Goal: Task Accomplishment & Management: Complete application form

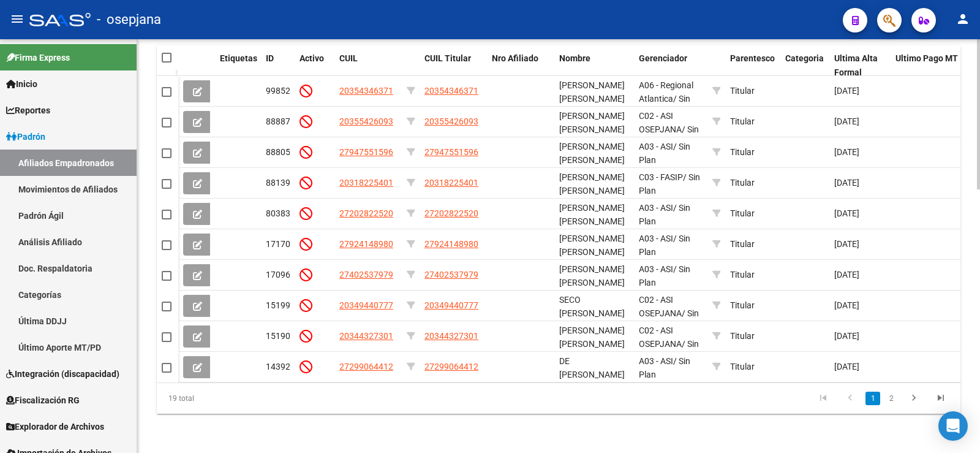
scroll to position [360, 0]
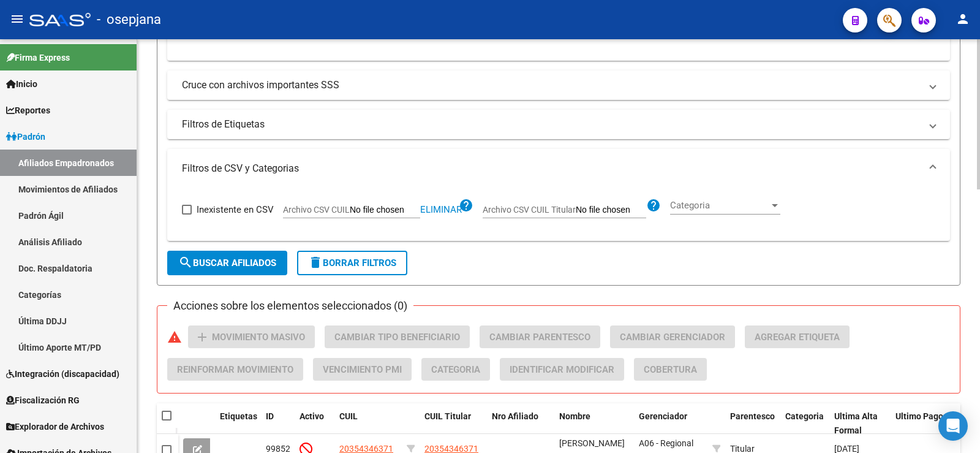
click at [252, 258] on span "search Buscar Afiliados" at bounding box center [227, 262] width 98 height 11
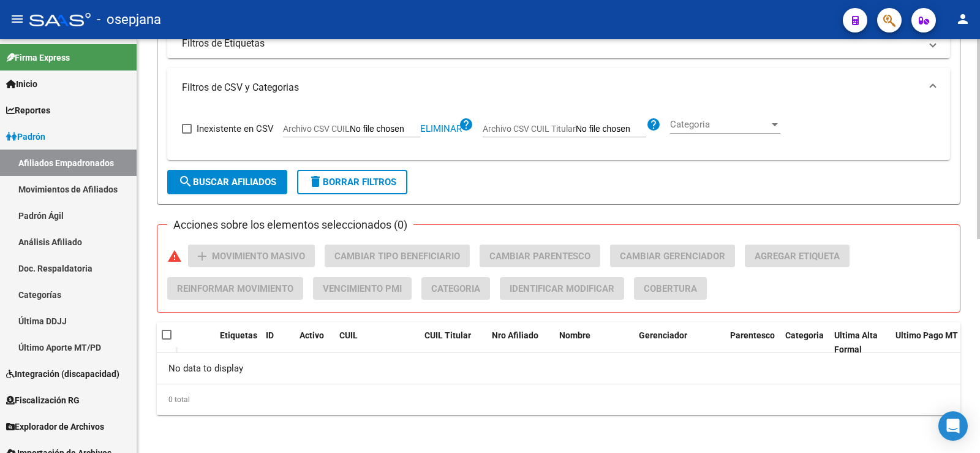
scroll to position [443, 0]
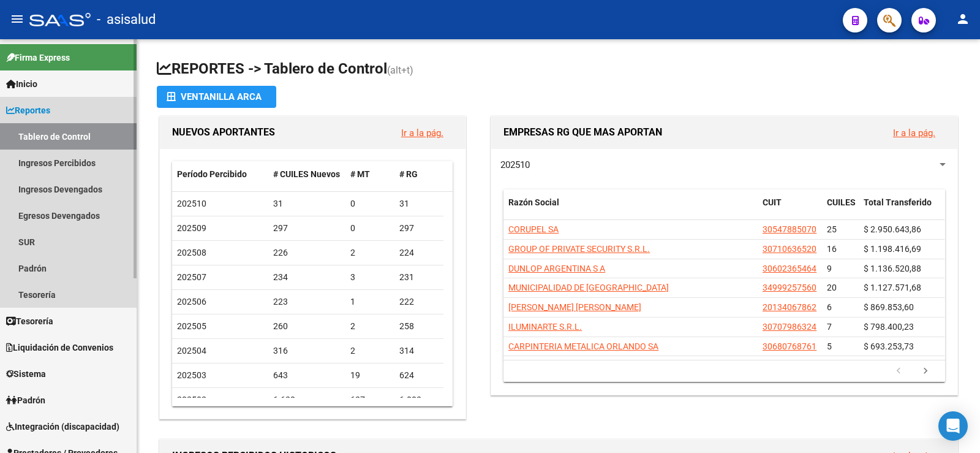
click at [42, 108] on span "Reportes" at bounding box center [28, 110] width 44 height 13
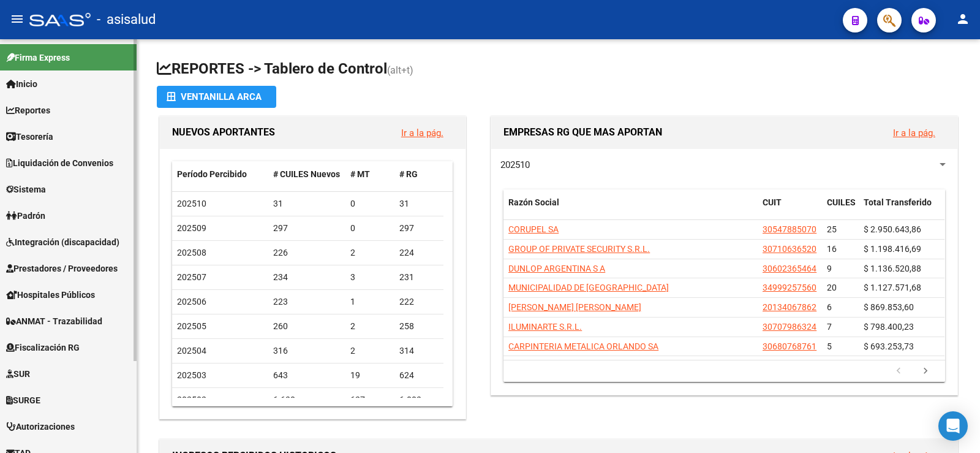
click at [45, 221] on span "Padrón" at bounding box center [25, 215] width 39 height 13
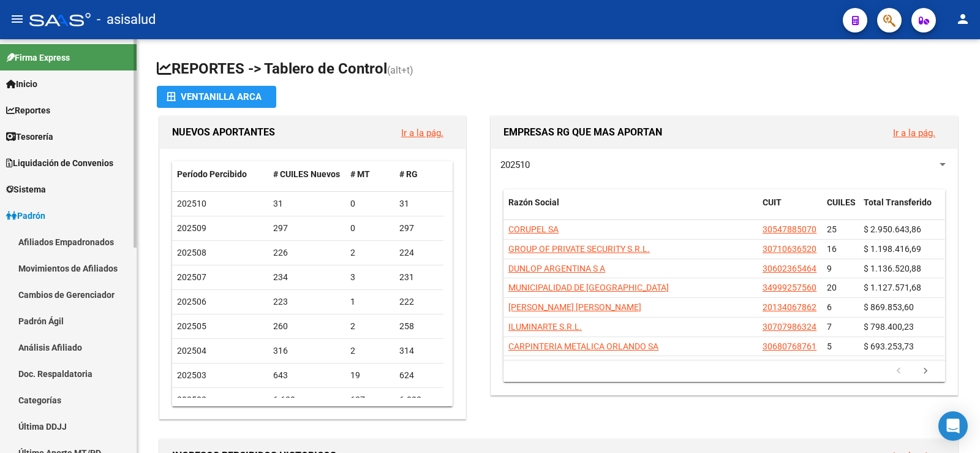
click at [66, 351] on link "Análisis Afiliado" at bounding box center [68, 347] width 137 height 26
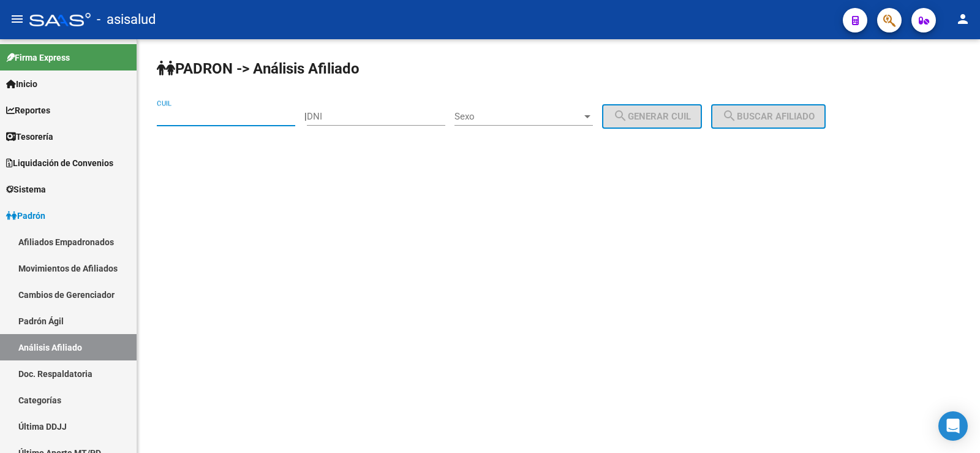
click at [202, 120] on input "CUIL" at bounding box center [226, 116] width 138 height 11
paste input "20-45299934-0"
click at [826, 123] on button "search Buscar afiliado" at bounding box center [768, 116] width 115 height 25
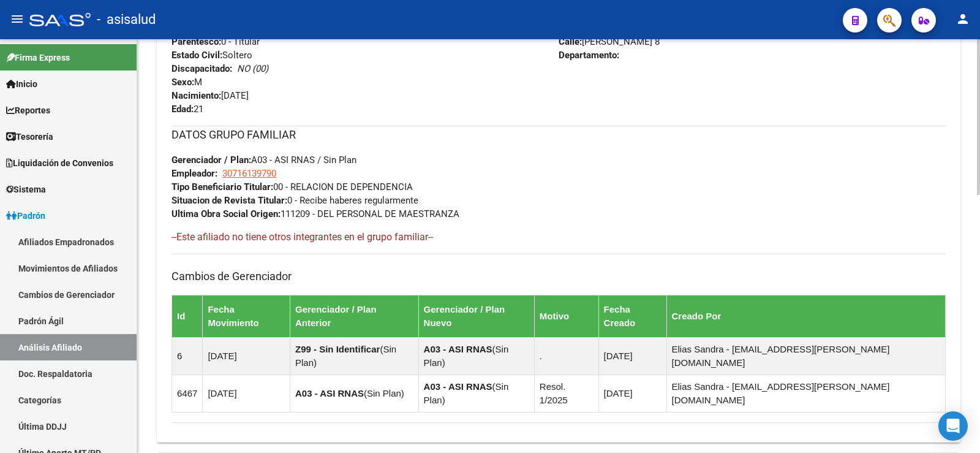
scroll to position [684, 0]
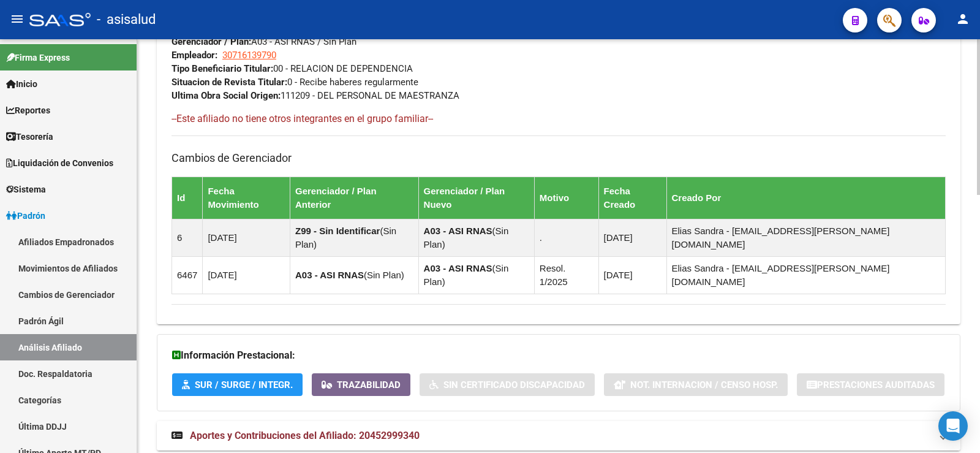
click at [366, 430] on span "Aportes y Contribuciones del Afiliado: 20452999340" at bounding box center [305, 436] width 230 height 12
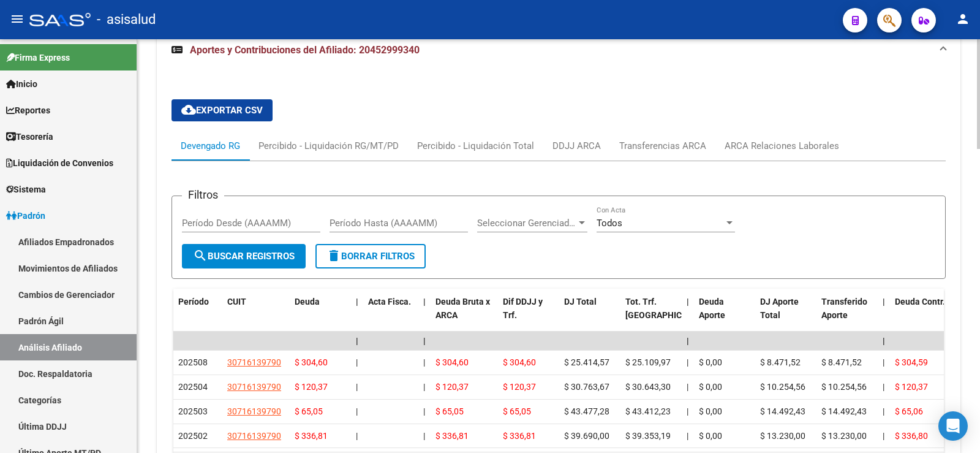
scroll to position [1148, 0]
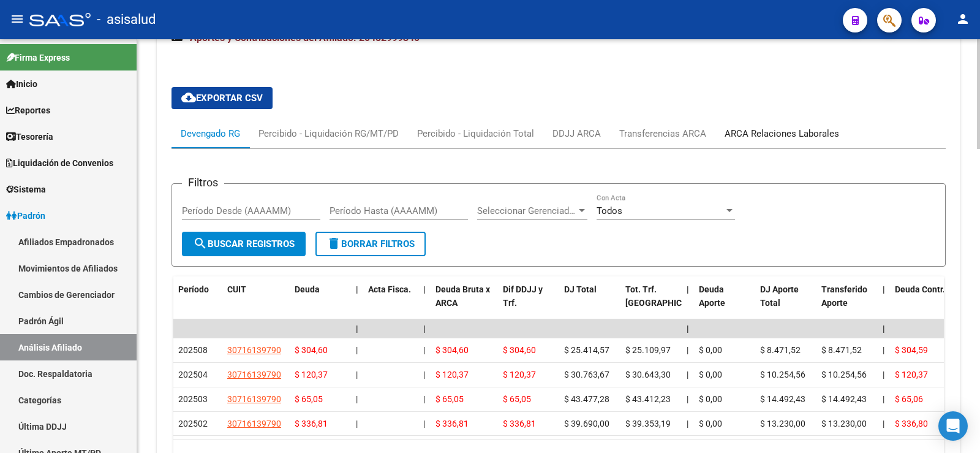
click at [776, 127] on div "ARCA Relaciones Laborales" at bounding box center [782, 133] width 115 height 13
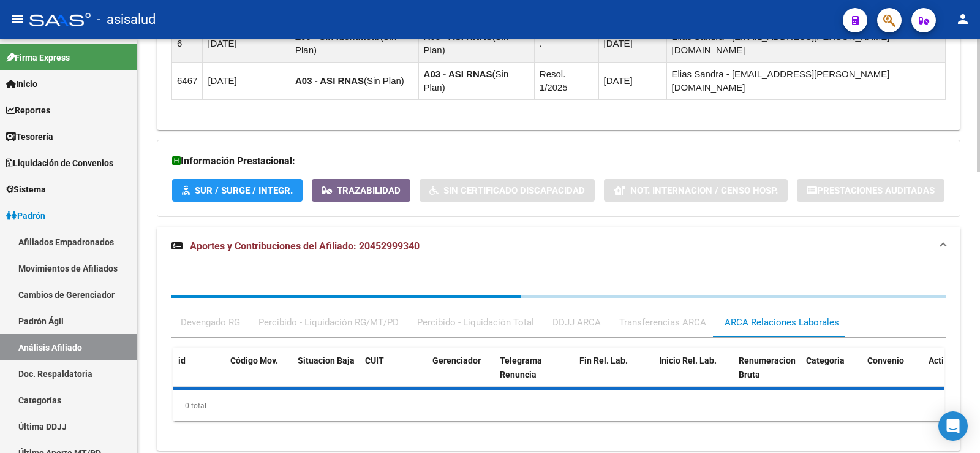
scroll to position [934, 0]
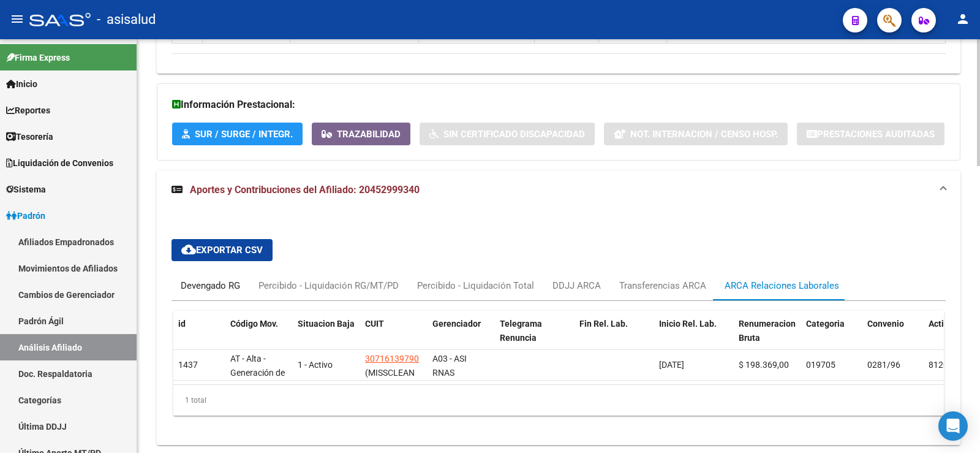
drag, startPoint x: 213, startPoint y: 244, endPoint x: 207, endPoint y: 253, distance: 11.0
click at [213, 279] on div "Devengado RG" at bounding box center [210, 285] width 59 height 13
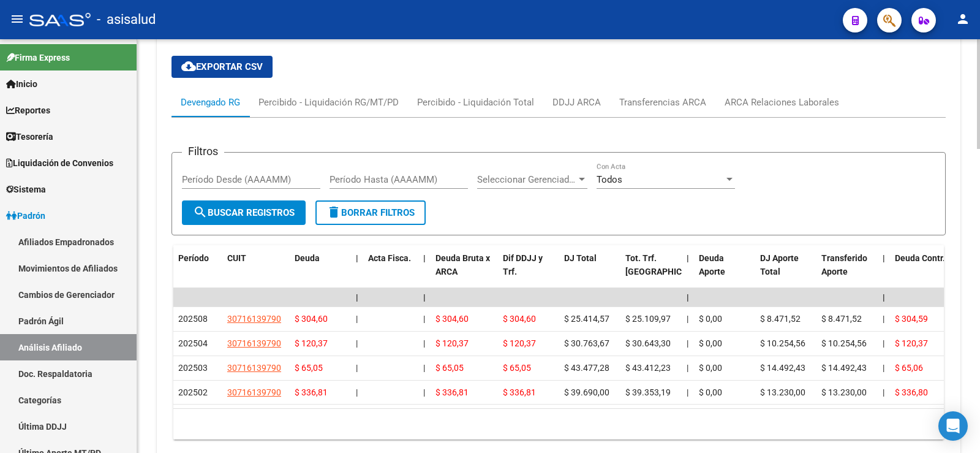
scroll to position [1118, 0]
click at [632, 95] on div "Transferencias ARCA" at bounding box center [663, 101] width 87 height 13
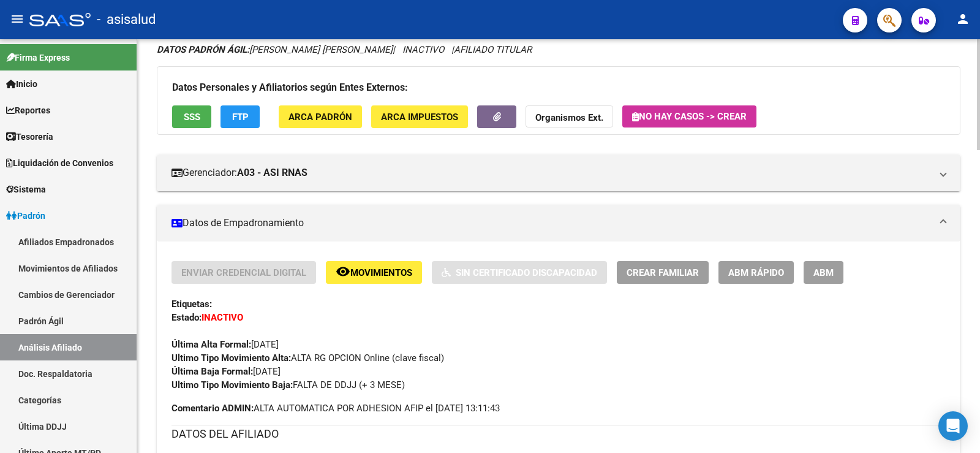
scroll to position [0, 0]
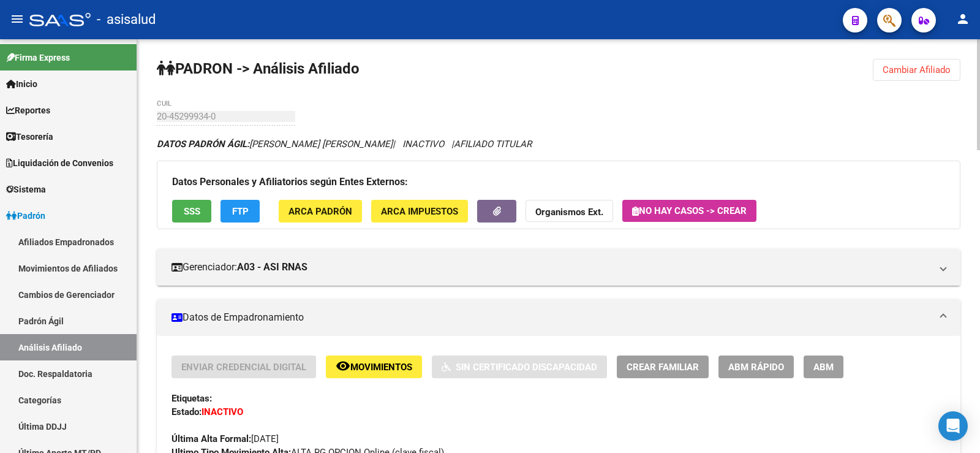
click at [911, 65] on span "Cambiar Afiliado" at bounding box center [917, 69] width 68 height 11
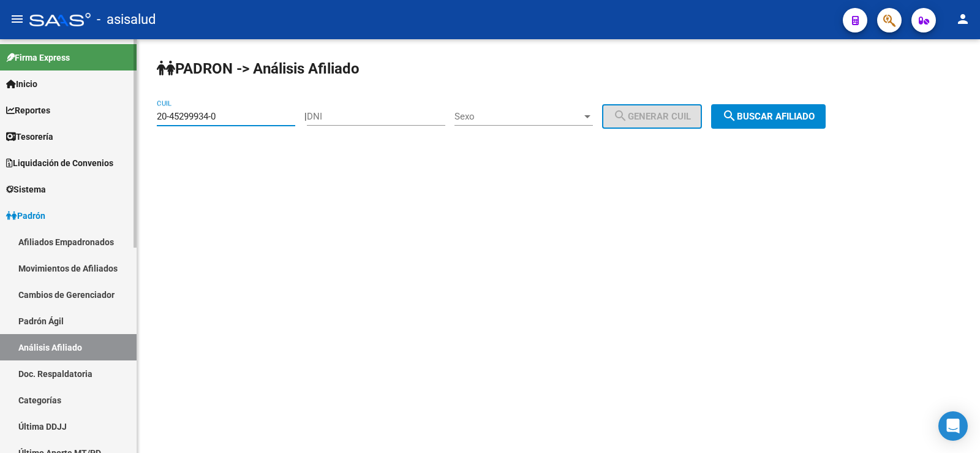
drag, startPoint x: 248, startPoint y: 113, endPoint x: 131, endPoint y: 120, distance: 116.7
click at [131, 120] on mat-sidenav-container "Firma Express Inicio Calendario SSS Instructivos Contacto OS Reportes Tablero d…" at bounding box center [490, 246] width 980 height 414
paste input "37377426"
type input "20-37377426-0"
click at [788, 113] on span "search Buscar afiliado" at bounding box center [768, 116] width 93 height 11
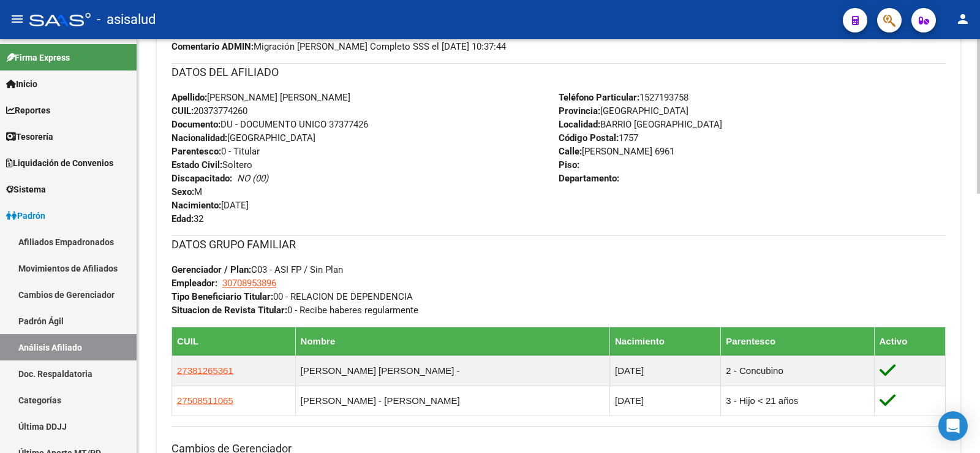
scroll to position [696, 0]
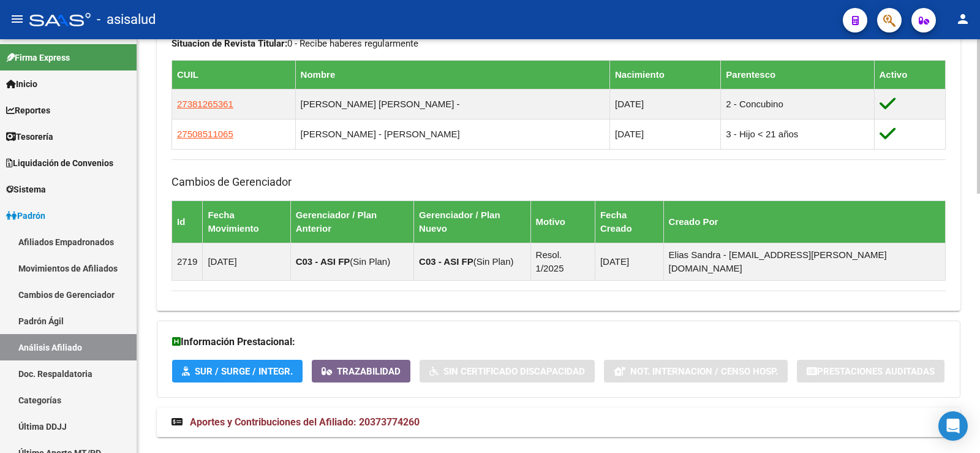
click at [316, 416] on span "Aportes y Contribuciones del Afiliado: 20373774260" at bounding box center [305, 422] width 230 height 12
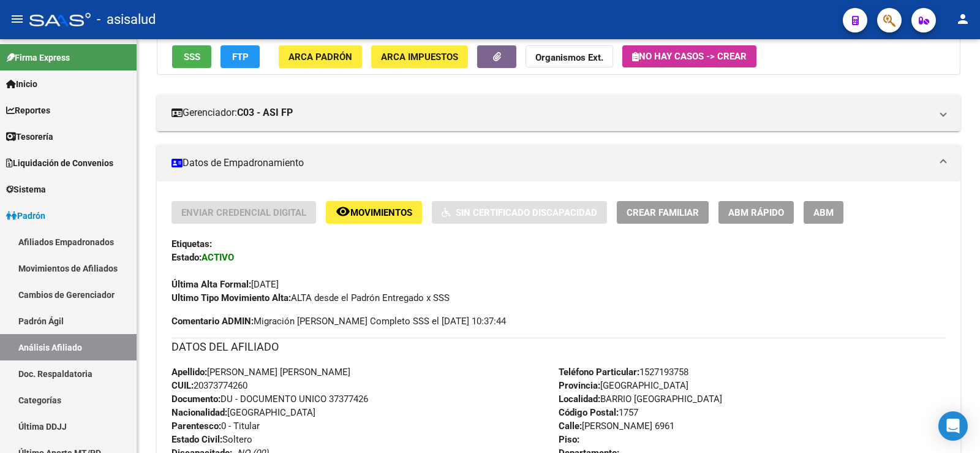
scroll to position [0, 0]
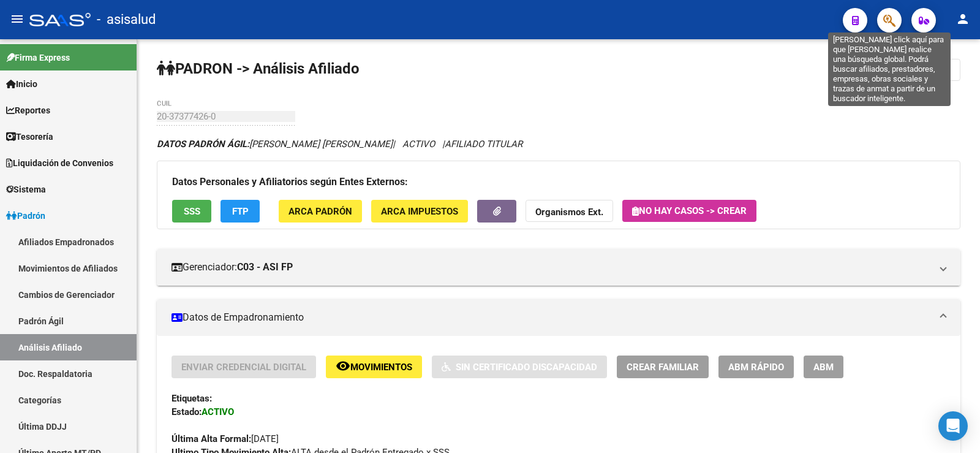
click at [884, 13] on icon "button" at bounding box center [890, 20] width 12 height 14
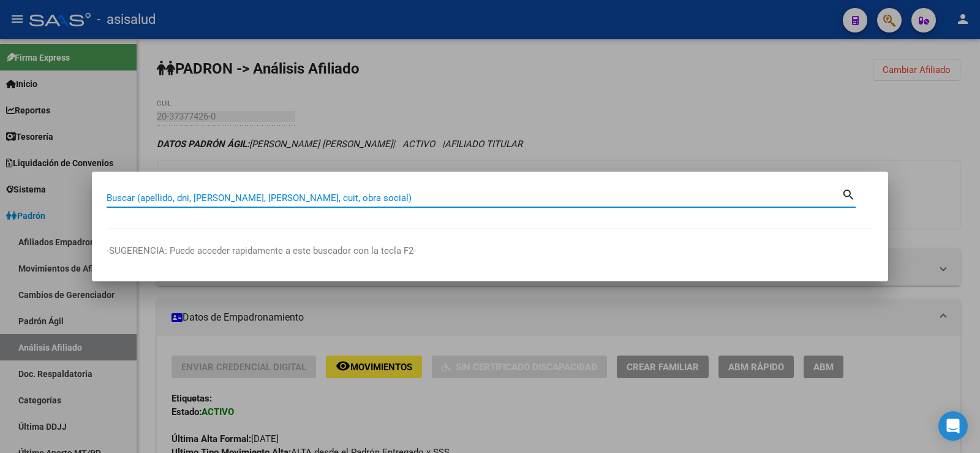
paste input "20-70691731-5"
type input "20706917315"
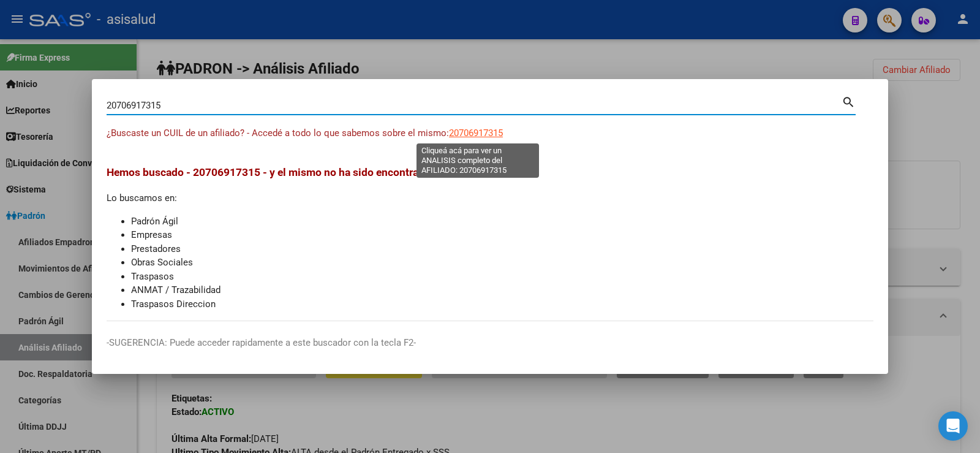
click at [491, 132] on span "20706917315" at bounding box center [476, 132] width 54 height 11
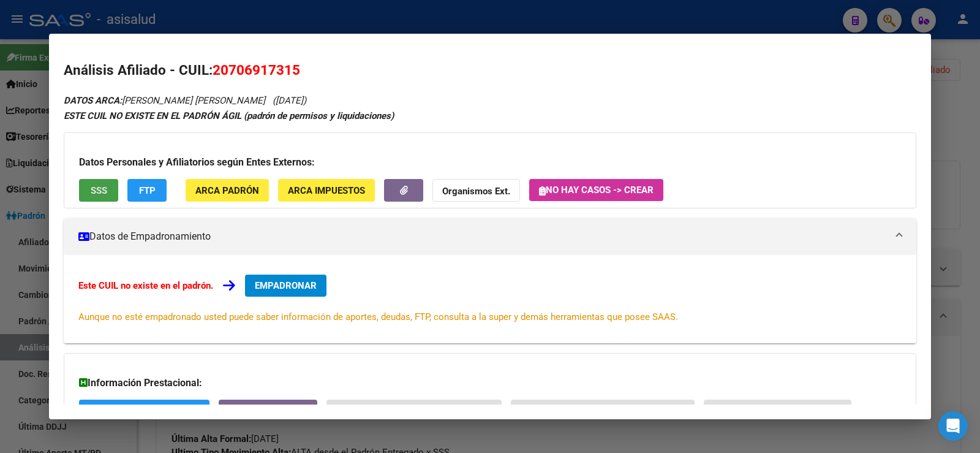
click at [105, 195] on span "SSS" at bounding box center [99, 190] width 17 height 11
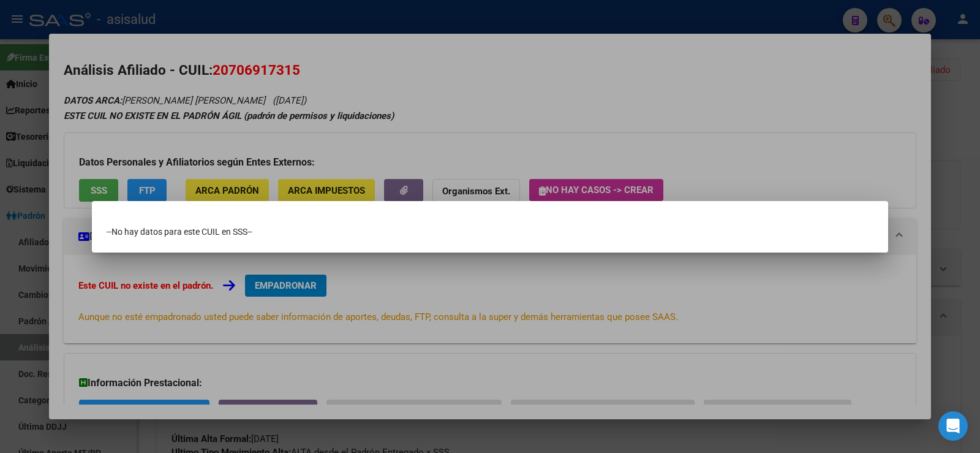
drag, startPoint x: 428, startPoint y: 96, endPoint x: 436, endPoint y: 28, distance: 68.6
click at [428, 91] on div at bounding box center [490, 226] width 980 height 453
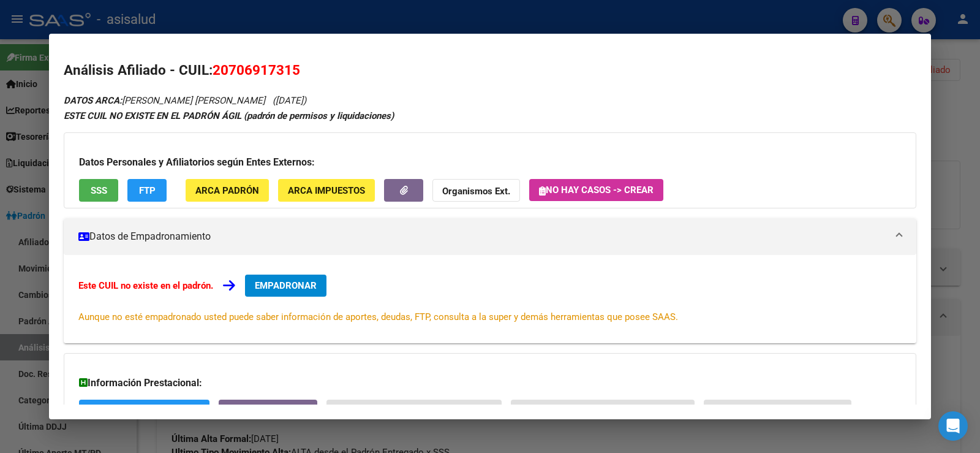
click at [436, 16] on div at bounding box center [490, 226] width 980 height 453
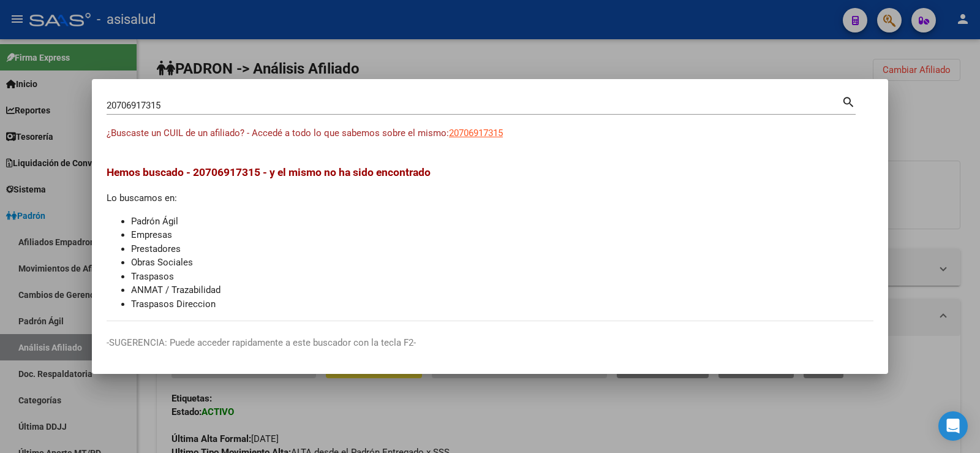
click at [567, 56] on div at bounding box center [490, 226] width 980 height 453
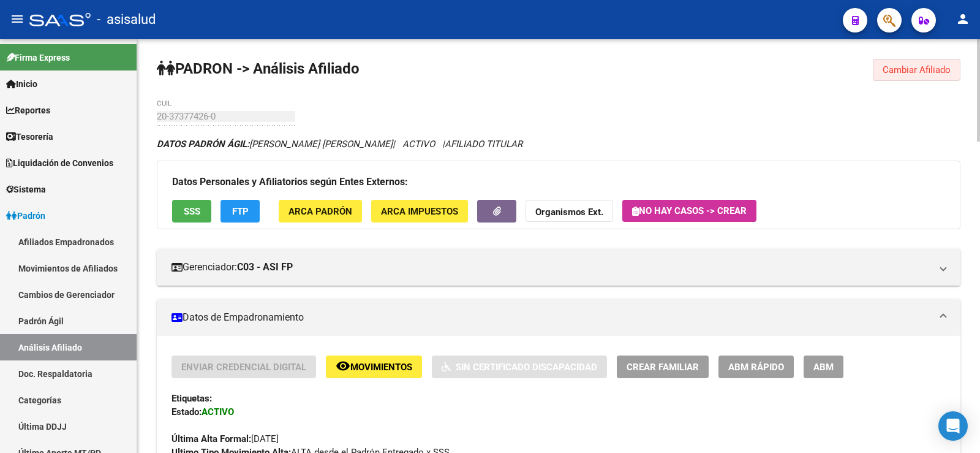
click at [893, 67] on span "Cambiar Afiliado" at bounding box center [917, 69] width 68 height 11
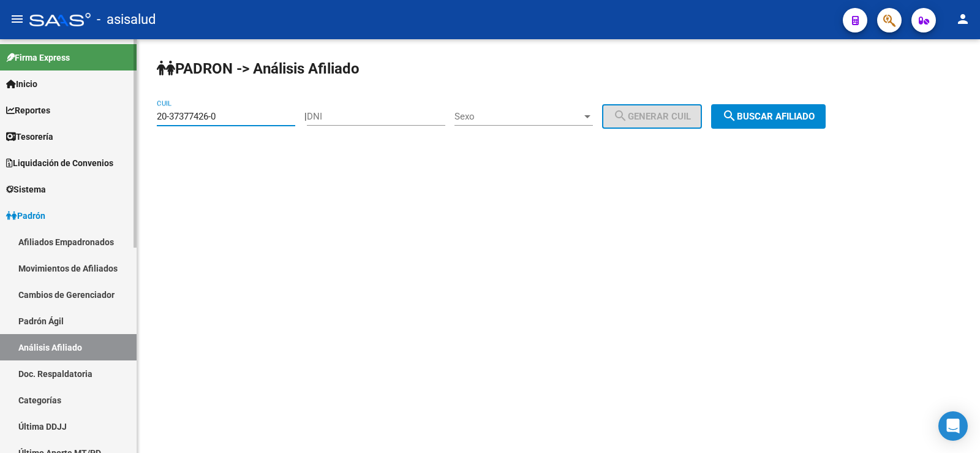
drag, startPoint x: 241, startPoint y: 115, endPoint x: 126, endPoint y: 118, distance: 115.2
click at [126, 118] on mat-sidenav-container "Firma Express Inicio Calendario SSS Instructivos Contacto OS Reportes Tablero d…" at bounding box center [490, 246] width 980 height 414
click at [792, 112] on span "search Buscar afiliado" at bounding box center [768, 116] width 93 height 11
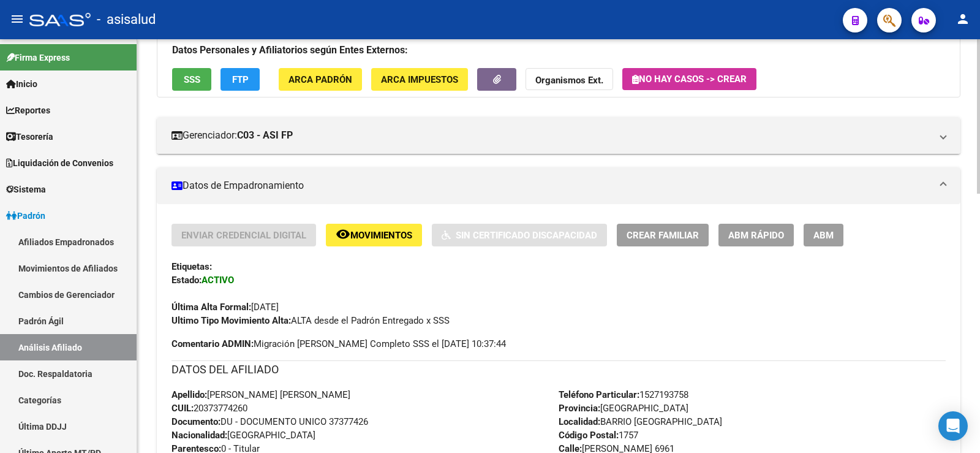
scroll to position [184, 0]
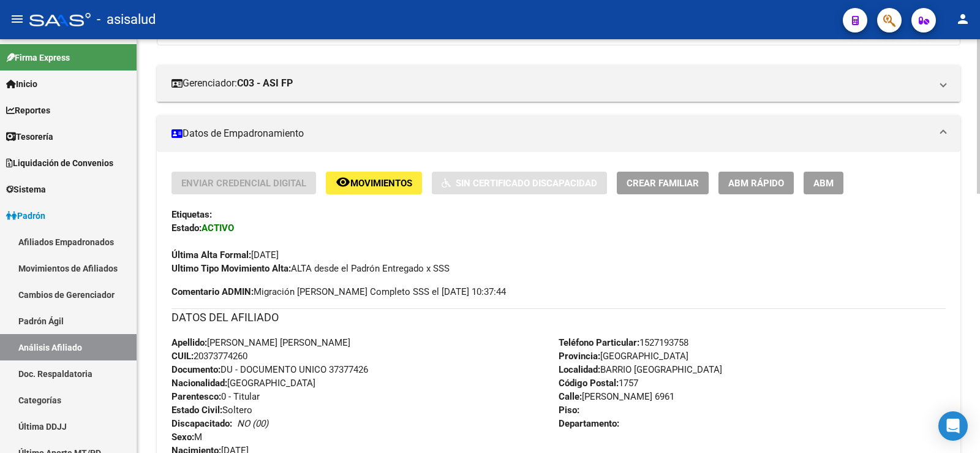
click at [681, 186] on span "Crear Familiar" at bounding box center [663, 183] width 72 height 11
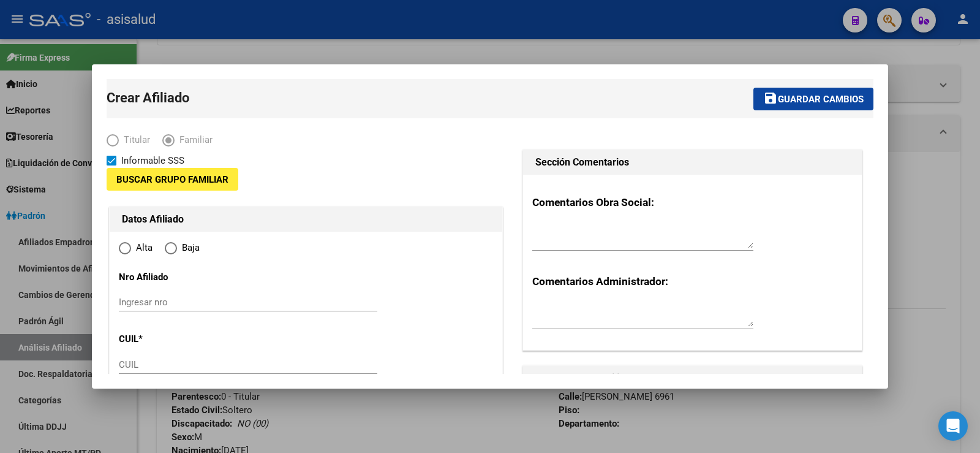
type input "30-70895389-6"
type input "BARRIO [GEOGRAPHIC_DATA][PERSON_NAME]"
type input "1757"
type input "MARCOS PAZ"
type input "6961"
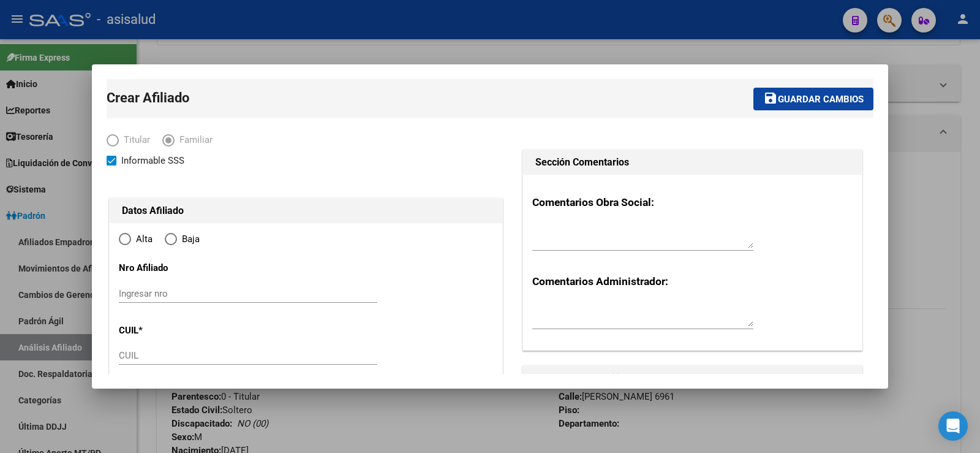
radio input "true"
type input "30-70895389-6"
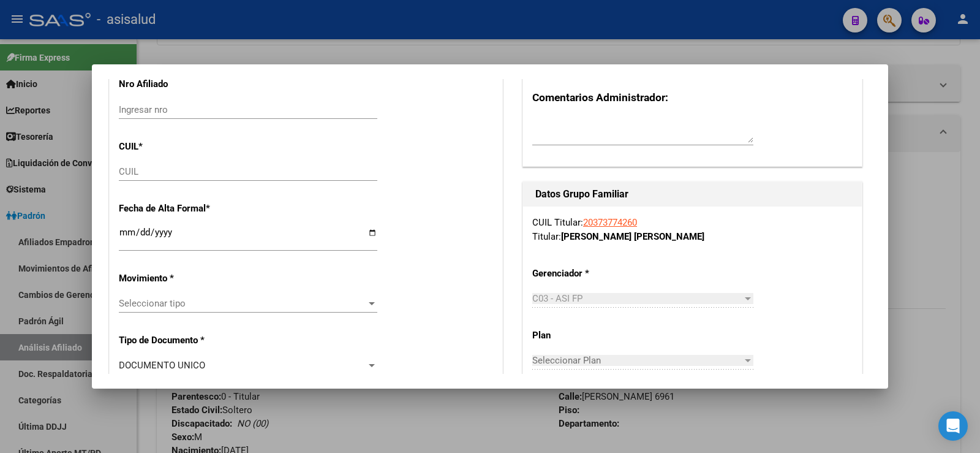
click at [132, 172] on input "CUIL" at bounding box center [248, 171] width 259 height 11
paste input "20-70691731-5"
type input "20-70691731-5"
type input "70691731"
type input "VALLEJOS"
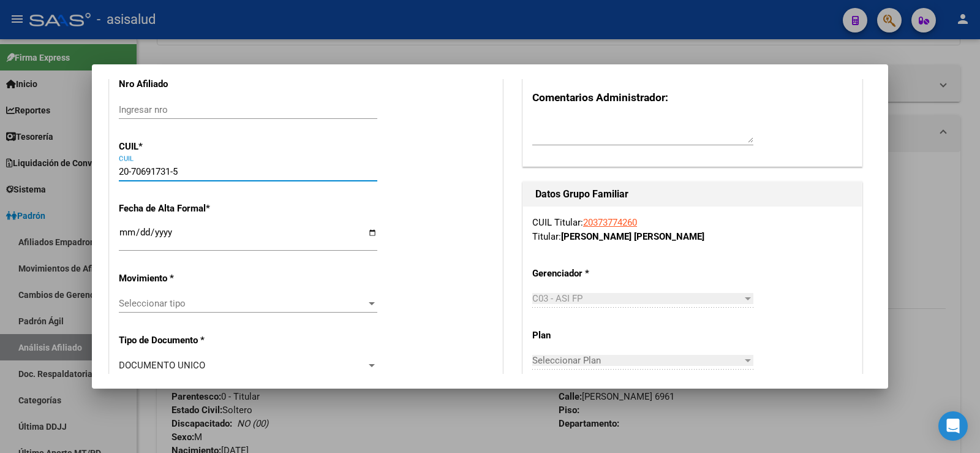
type input "BRUNNO AMADEO"
type input "2025-06-19"
type input "GREGORIO DE LAF"
type input "COLEGIALES"
type input "6961"
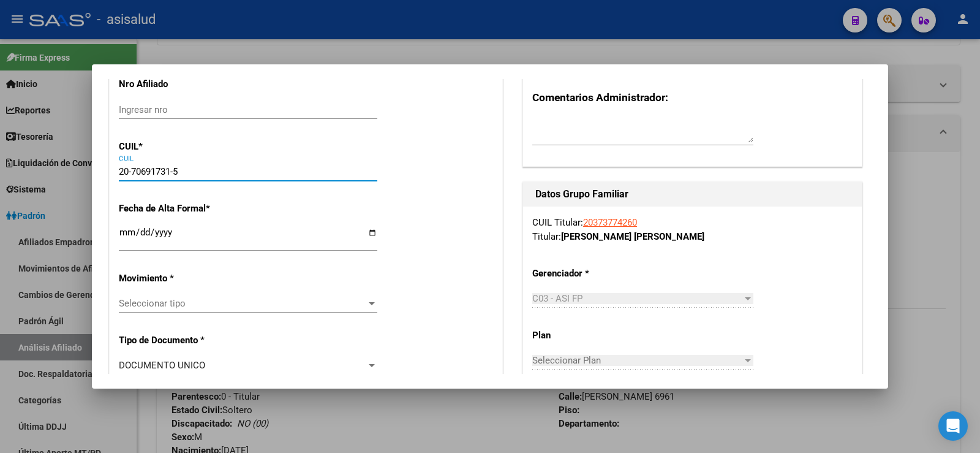
click at [123, 233] on input "Ingresar fecha" at bounding box center [248, 237] width 259 height 20
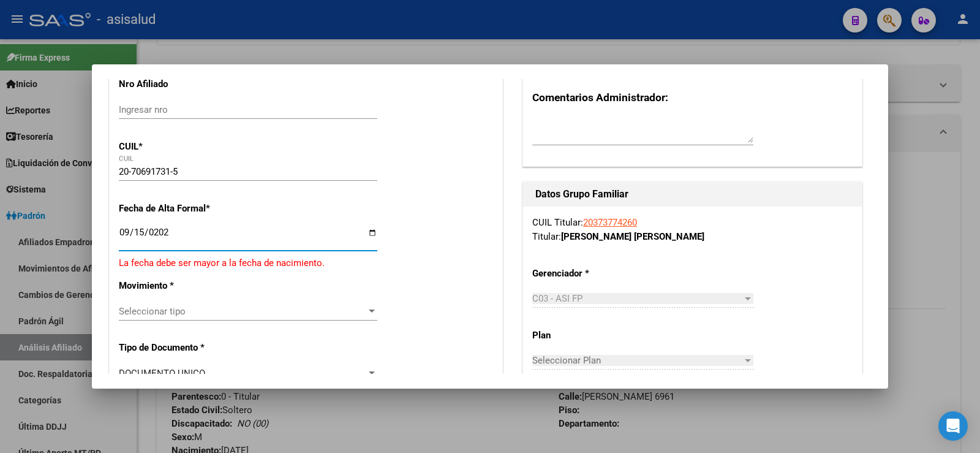
type input "2025-09-15"
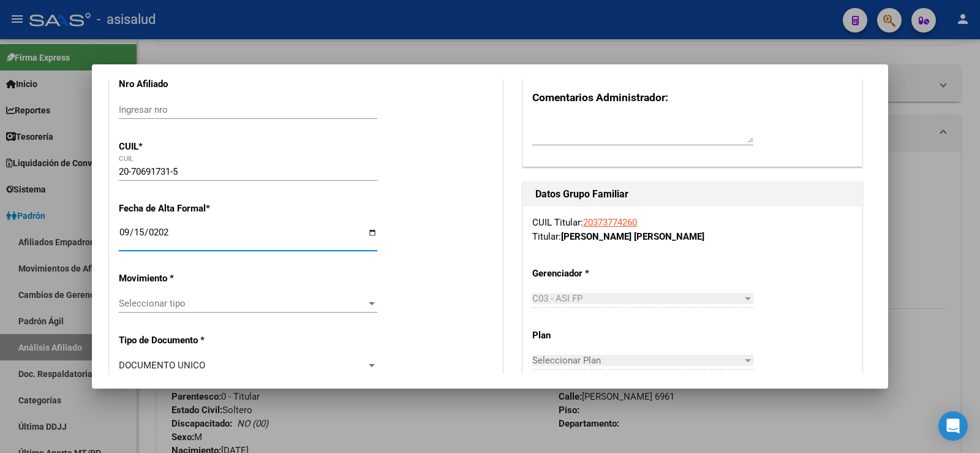
click at [156, 301] on span "Seleccionar tipo" at bounding box center [243, 303] width 248 height 11
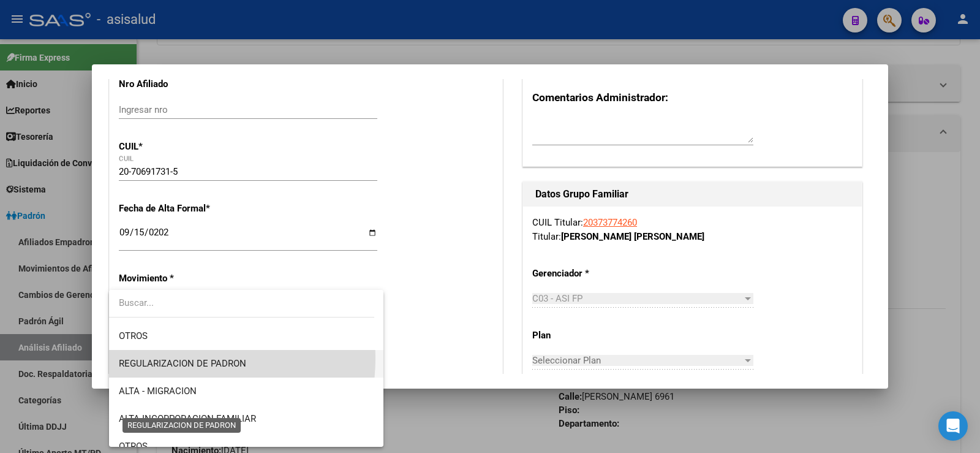
scroll to position [123, 0]
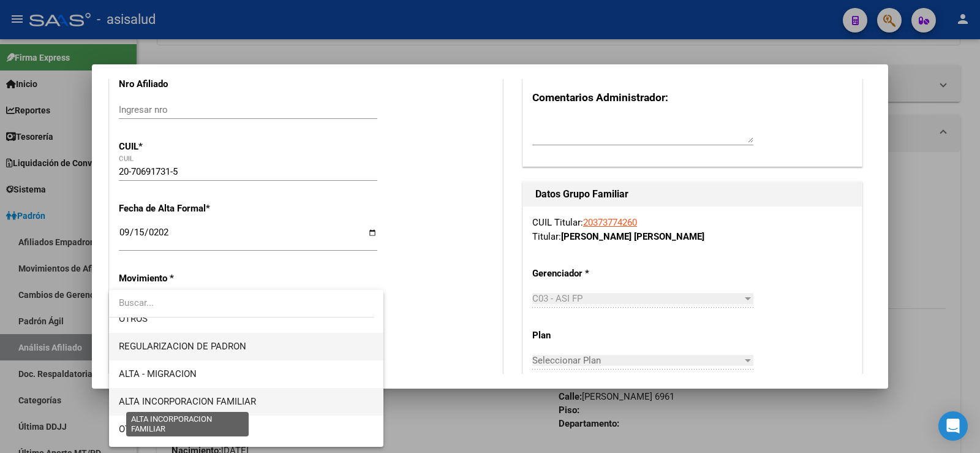
click at [189, 400] on div "ALTA POR REINGRESO REGULARIZA APORTES (AFIP) ALTA POR TRASPASO - OPCION SSS ALT…" at bounding box center [246, 368] width 275 height 157
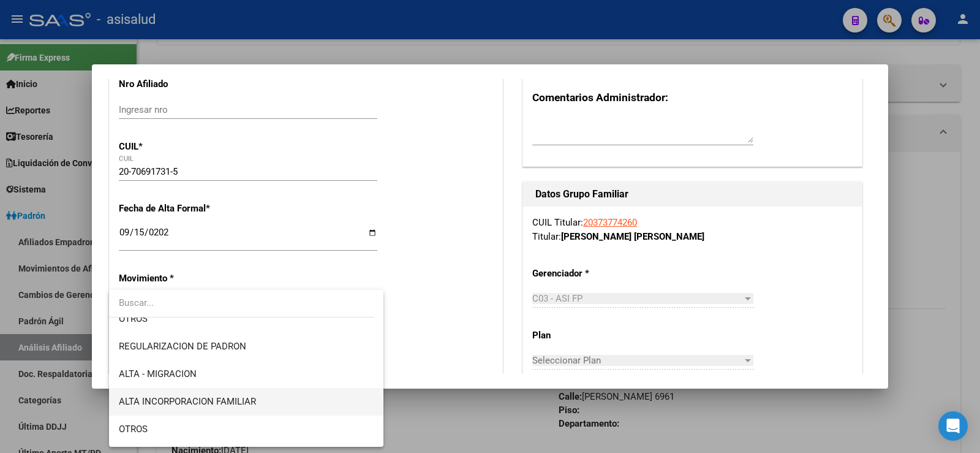
click at [189, 400] on span "ALTA INCORPORACION FAMILIAR" at bounding box center [187, 401] width 137 height 11
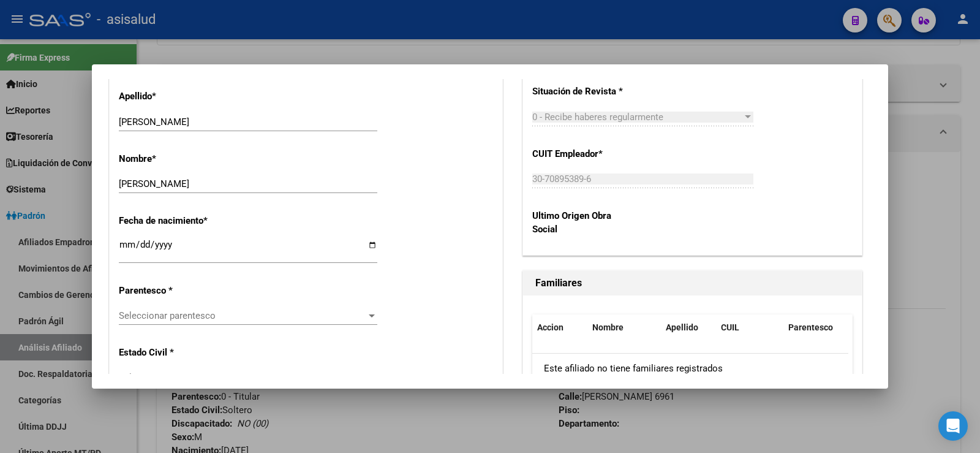
scroll to position [613, 0]
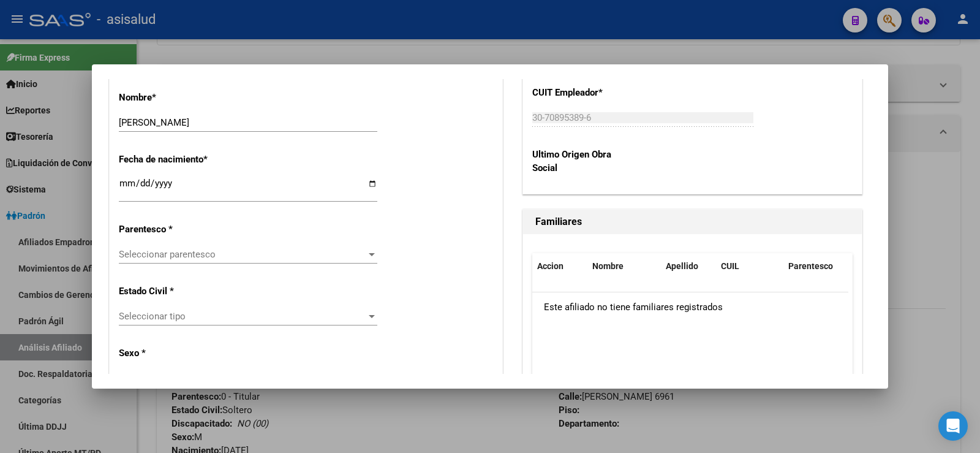
click at [158, 263] on div "Seleccionar parentesco Seleccionar parentesco" at bounding box center [248, 254] width 259 height 18
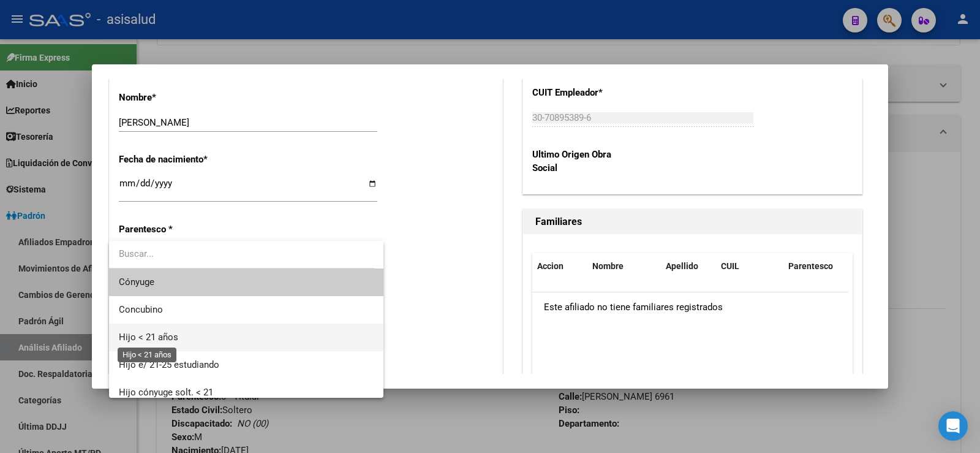
click at [176, 341] on span "Hijo < 21 años" at bounding box center [148, 337] width 59 height 11
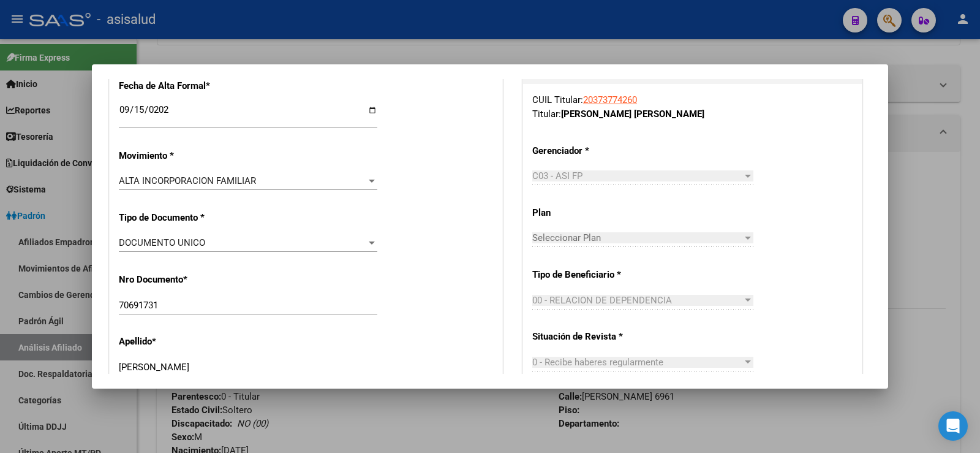
scroll to position [0, 0]
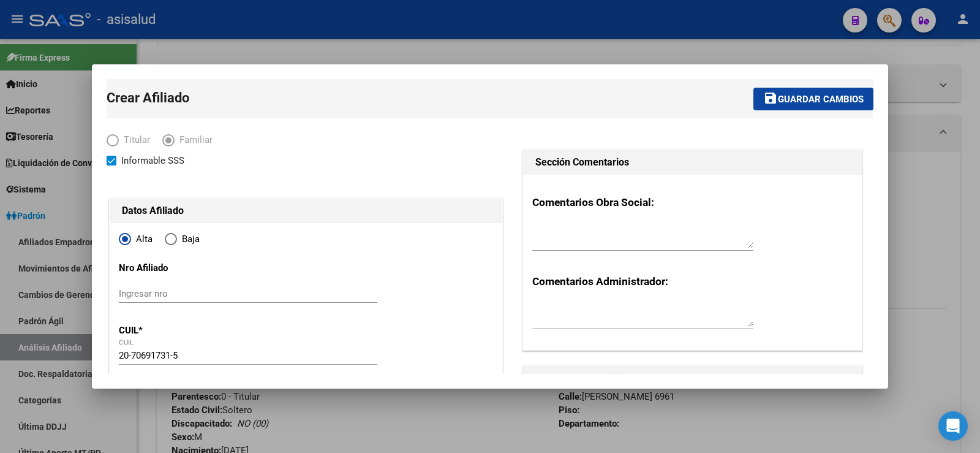
click at [798, 103] on span "Guardar cambios" at bounding box center [821, 99] width 86 height 11
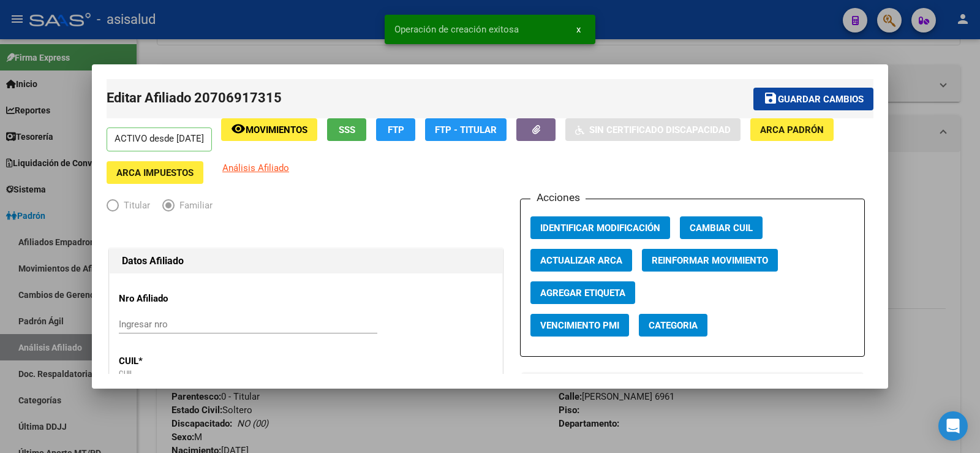
click at [778, 96] on span "Guardar cambios" at bounding box center [821, 99] width 86 height 11
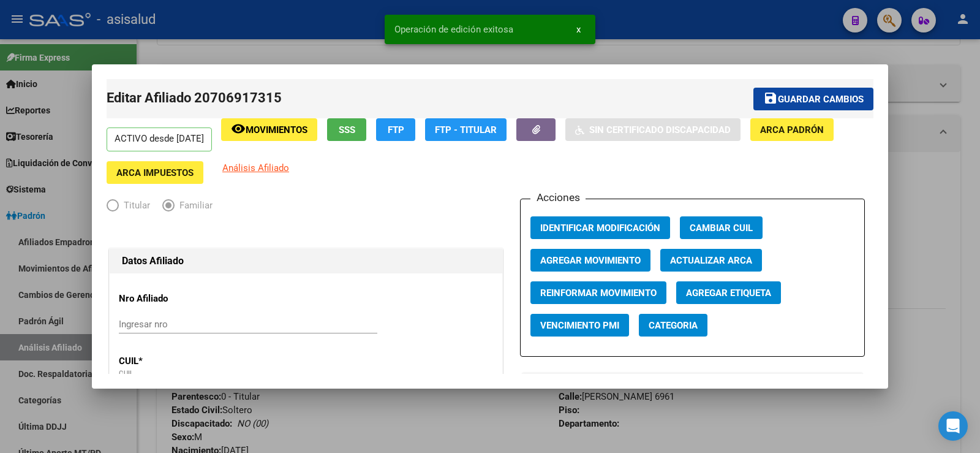
click at [976, 122] on div at bounding box center [490, 226] width 980 height 453
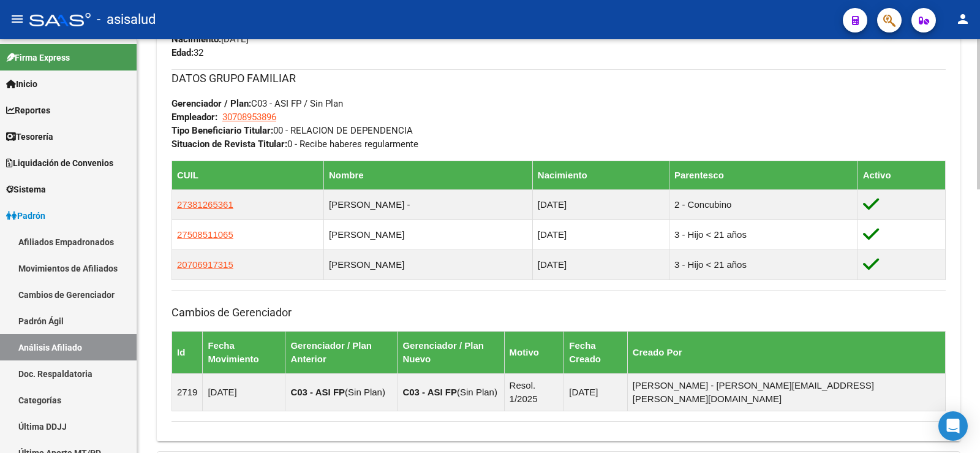
scroll to position [613, 0]
